Goal: Navigation & Orientation: Find specific page/section

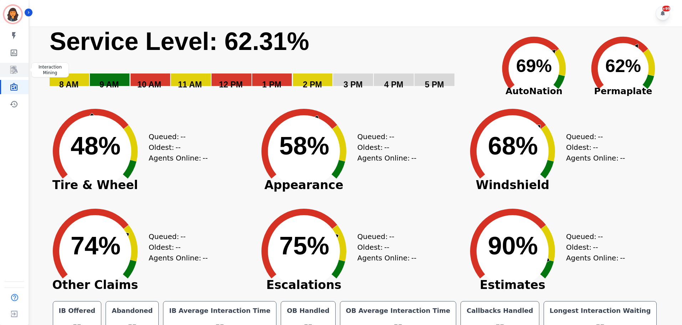
scroll to position [16, 0]
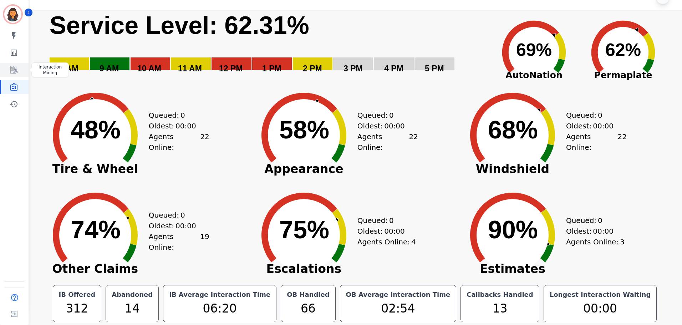
click at [11, 69] on icon "Sidebar" at bounding box center [14, 70] width 9 height 9
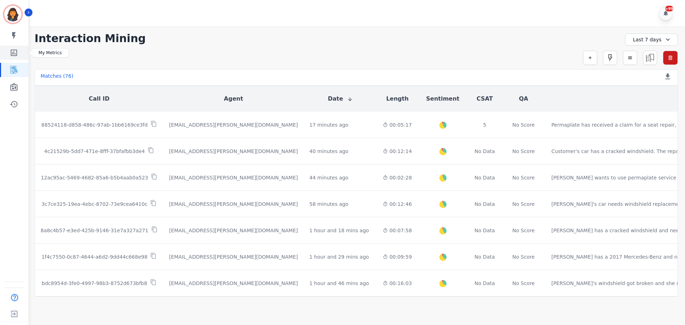
click at [14, 53] on icon "Sidebar" at bounding box center [14, 53] width 6 height 6
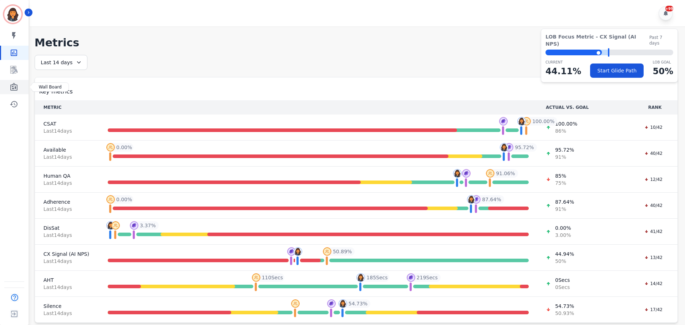
click at [12, 85] on icon "Sidebar" at bounding box center [13, 87] width 7 height 8
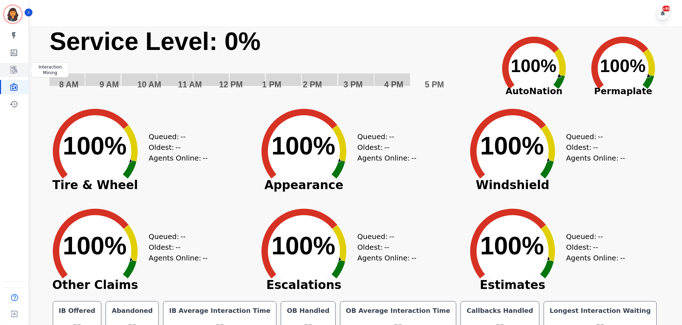
click at [14, 71] on icon "Sidebar" at bounding box center [14, 70] width 9 height 9
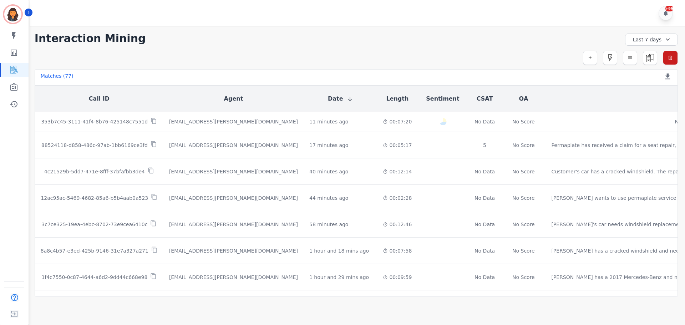
click at [649, 40] on div "Last 7 days" at bounding box center [651, 40] width 53 height 12
click at [648, 64] on li "[DATE]" at bounding box center [656, 64] width 36 height 7
click at [11, 89] on icon "Sidebar" at bounding box center [14, 87] width 9 height 9
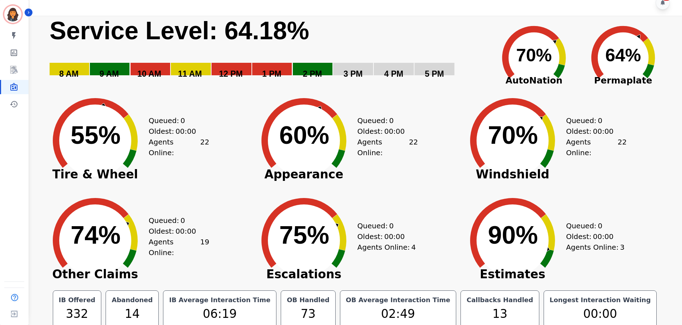
scroll to position [16, 0]
